Goal: Task Accomplishment & Management: Use online tool/utility

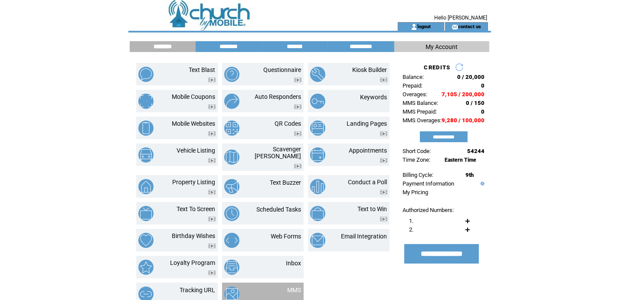
click at [288, 283] on td "MMS" at bounding box center [263, 294] width 82 height 23
click at [292, 287] on link "MMS" at bounding box center [295, 290] width 14 height 7
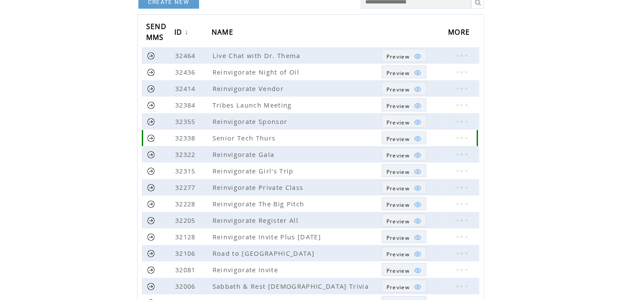
scroll to position [87, 0]
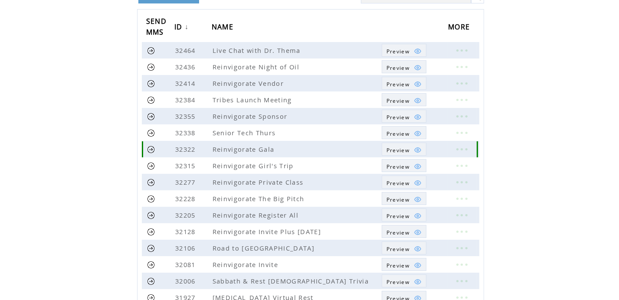
click at [418, 150] on img at bounding box center [418, 150] width 8 height 8
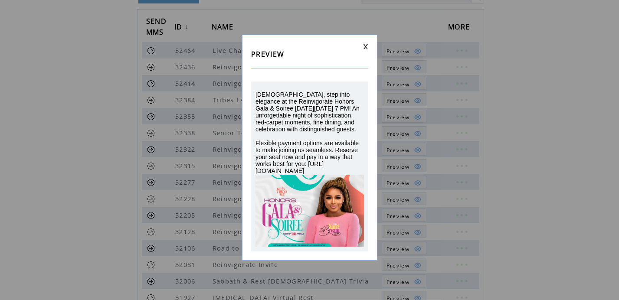
drag, startPoint x: 347, startPoint y: 172, endPoint x: 252, endPoint y: 94, distance: 123.3
click at [252, 94] on div "[DEMOGRAPHIC_DATA], step into elegance at the Reinvigorate Honors Gala & Soiree…" at bounding box center [309, 167] width 117 height 170
drag, startPoint x: 252, startPoint y: 94, endPoint x: 290, endPoint y: 105, distance: 40.2
copy span "[DEMOGRAPHIC_DATA], step into elegance at the Reinvigorate Honors Gala & Soiree…"
click at [365, 45] on link at bounding box center [365, 47] width 5 height 6
